Goal: Find specific page/section

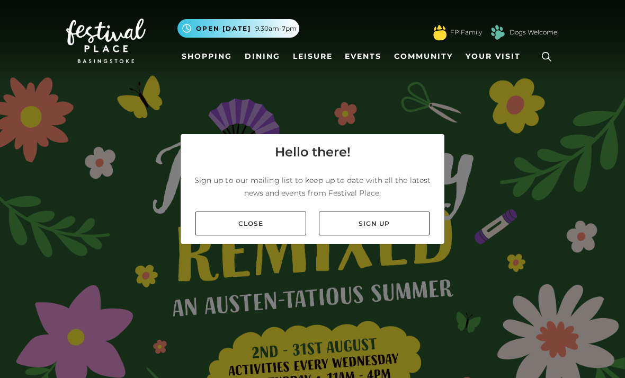
click at [256, 235] on link "Close" at bounding box center [251, 223] width 111 height 24
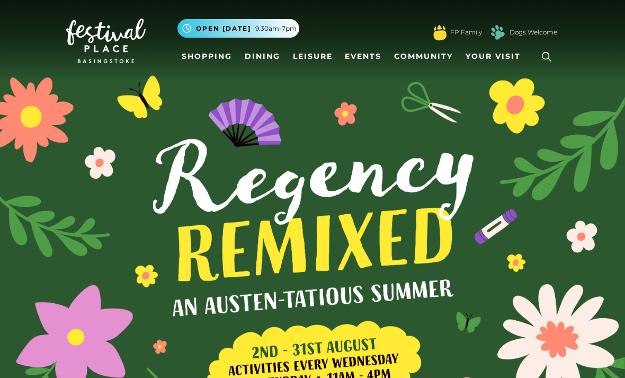
click at [206, 57] on link "Shopping" at bounding box center [207, 57] width 59 height 20
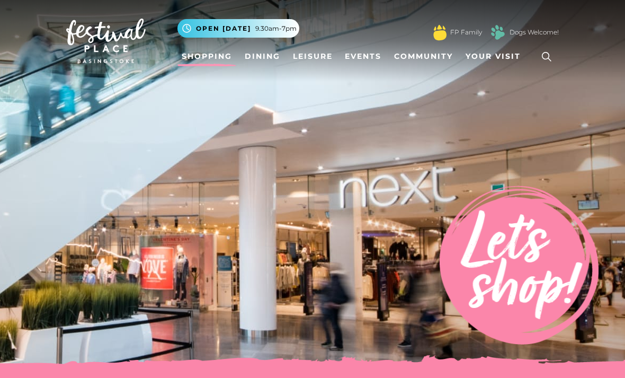
click at [545, 47] on link at bounding box center [547, 57] width 24 height 24
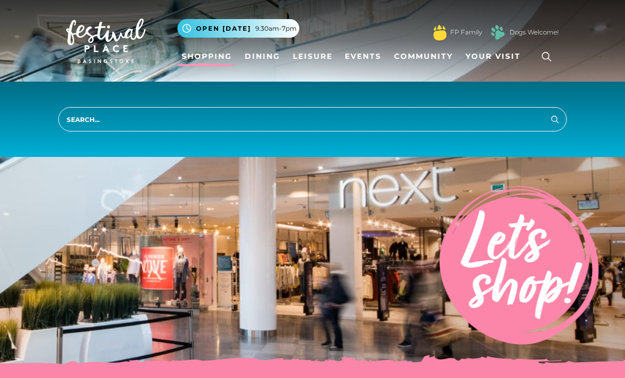
click at [446, 113] on input "search" at bounding box center [312, 119] width 509 height 24
type input "Primary"
click at [555, 119] on button "Search" at bounding box center [555, 118] width 13 height 13
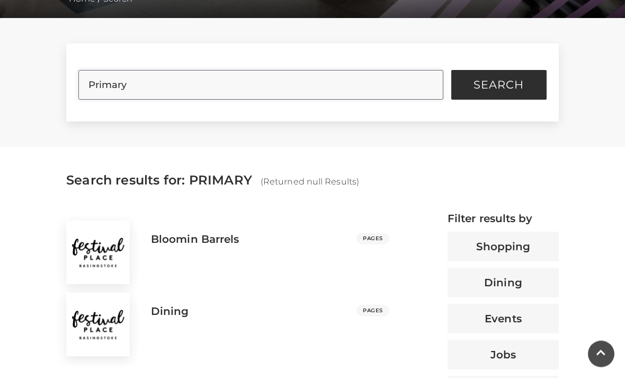
click at [231, 84] on input "Primary" at bounding box center [260, 85] width 365 height 30
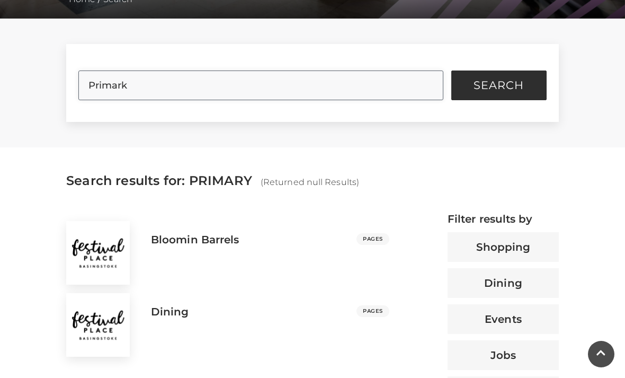
type input "Primark"
click at [505, 89] on span "Search" at bounding box center [499, 85] width 50 height 11
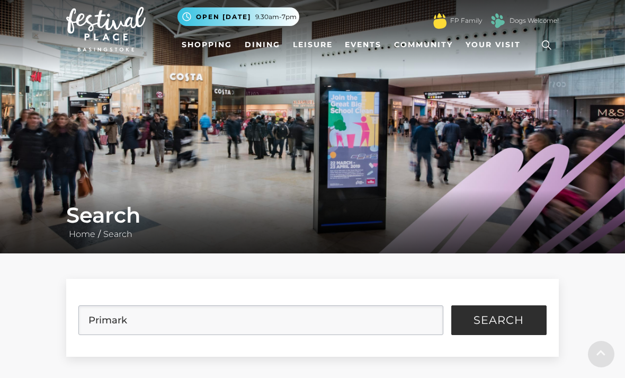
scroll to position [0, 0]
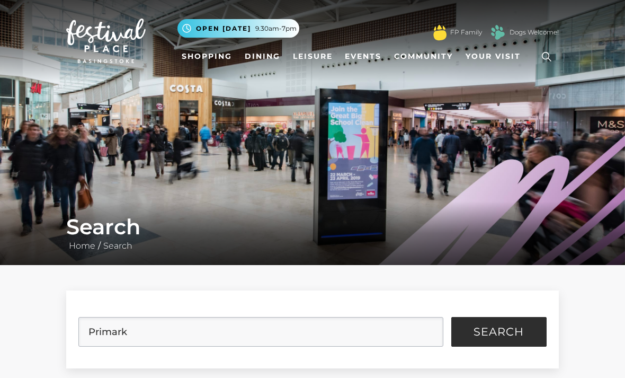
click at [213, 59] on link "Shopping" at bounding box center [207, 57] width 59 height 20
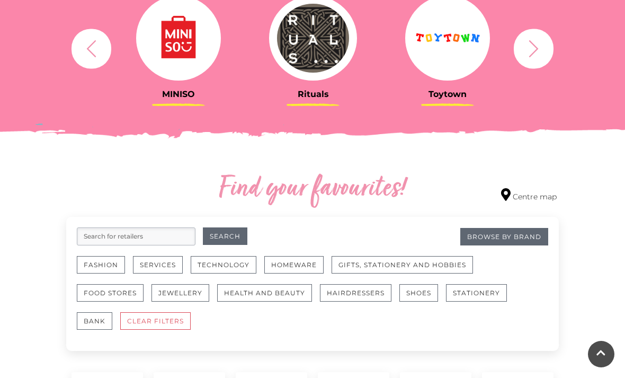
scroll to position [461, 0]
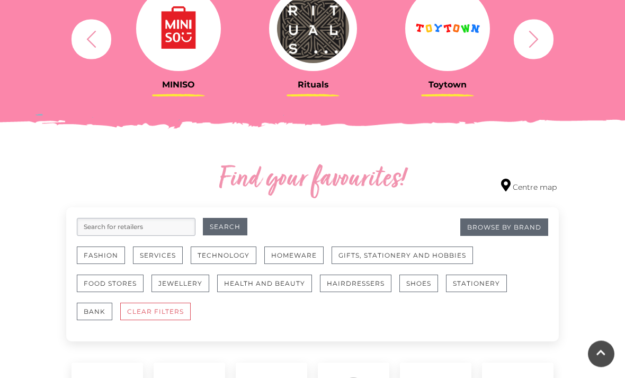
click at [107, 259] on button "Fashion" at bounding box center [101, 255] width 48 height 17
